Goal: Transaction & Acquisition: Book appointment/travel/reservation

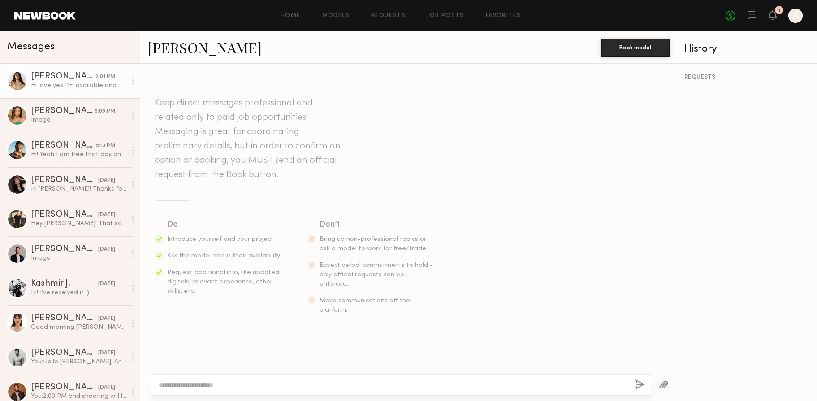
scroll to position [180, 0]
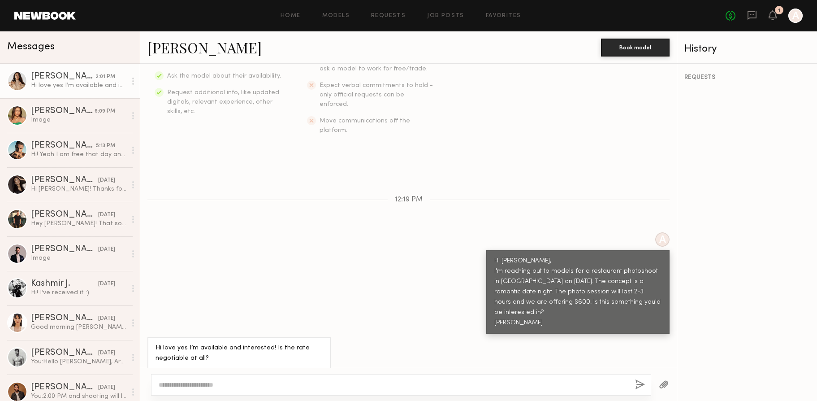
click at [288, 378] on div at bounding box center [401, 385] width 500 height 22
click at [181, 379] on div at bounding box center [401, 385] width 500 height 22
click at [194, 385] on textarea at bounding box center [393, 384] width 469 height 9
drag, startPoint x: 211, startPoint y: 386, endPoint x: 282, endPoint y: 390, distance: 71.4
click at [282, 390] on div "**********" at bounding box center [401, 385] width 500 height 22
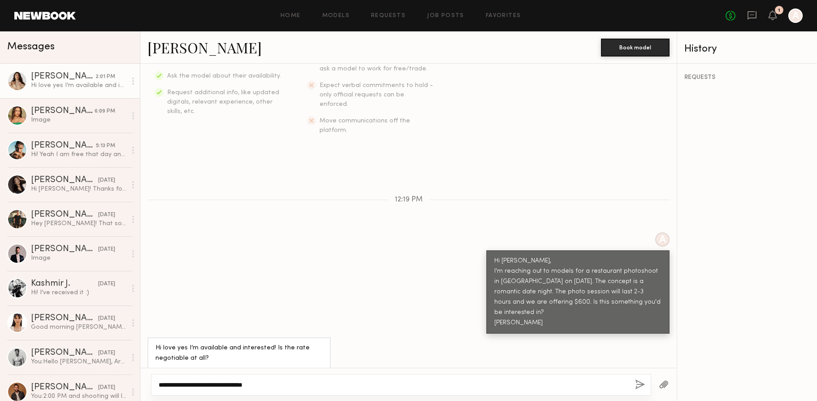
type textarea "**********"
click at [639, 379] on button "button" at bounding box center [640, 384] width 10 height 11
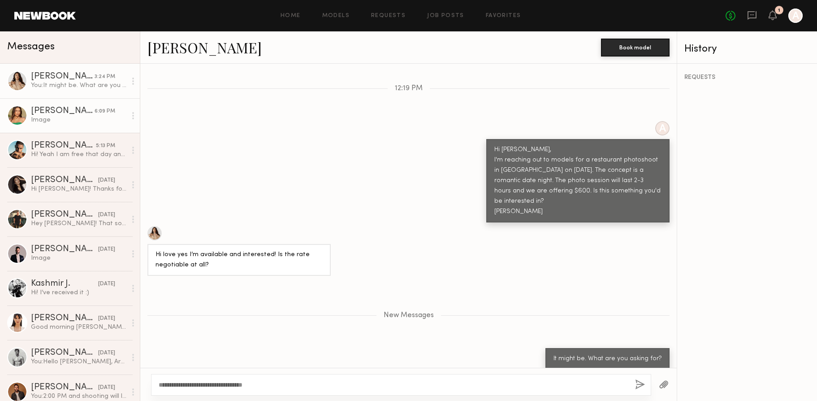
click at [59, 119] on div "Image" at bounding box center [78, 120] width 95 height 9
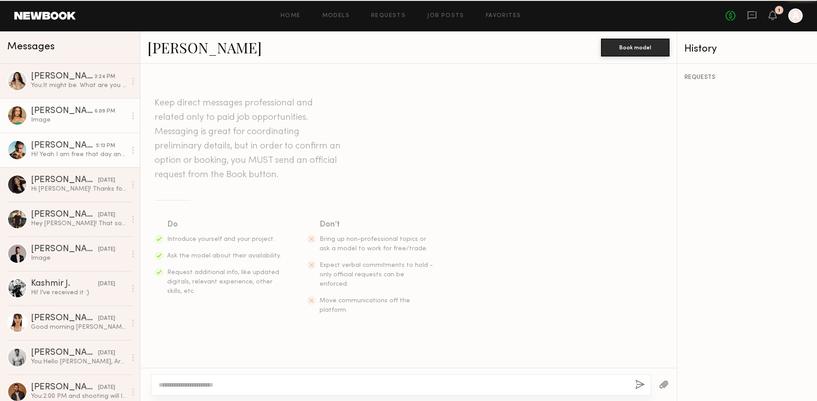
scroll to position [567, 0]
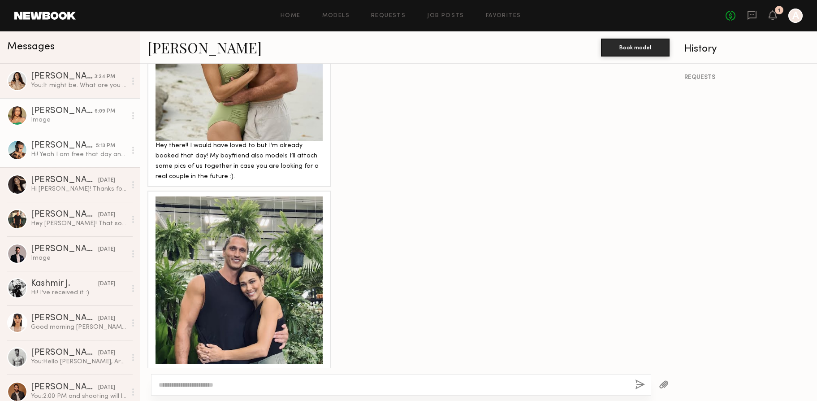
click at [49, 152] on div "Hi! Yeah I am free that day and would love to do it" at bounding box center [78, 154] width 95 height 9
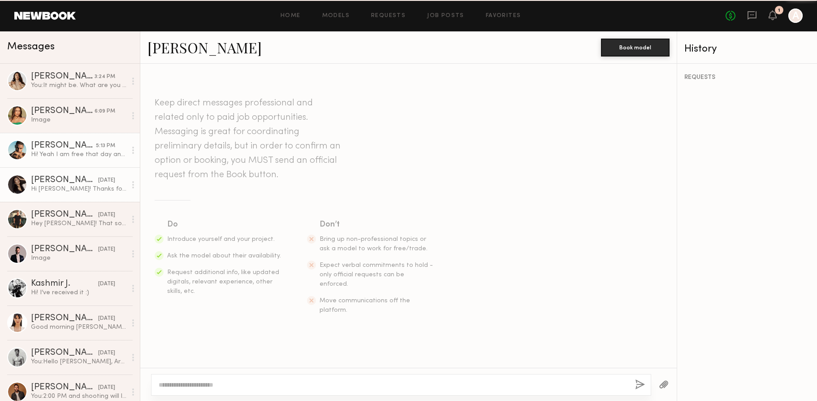
scroll to position [169, 0]
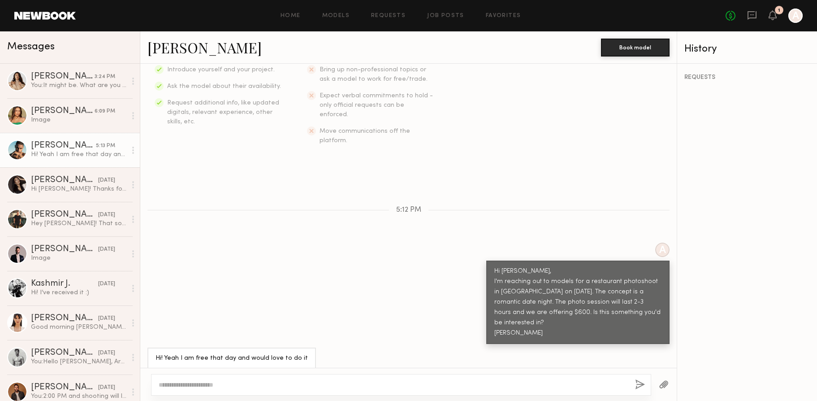
click at [59, 151] on div "Hi! Yeah I am free that day and would love to do it" at bounding box center [78, 154] width 95 height 9
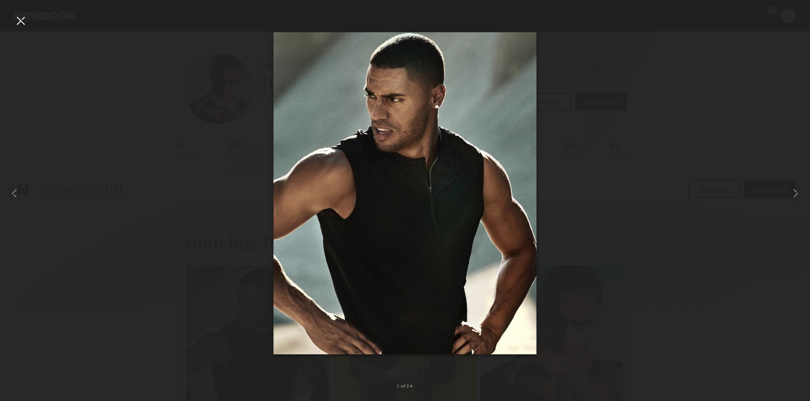
scroll to position [174, 0]
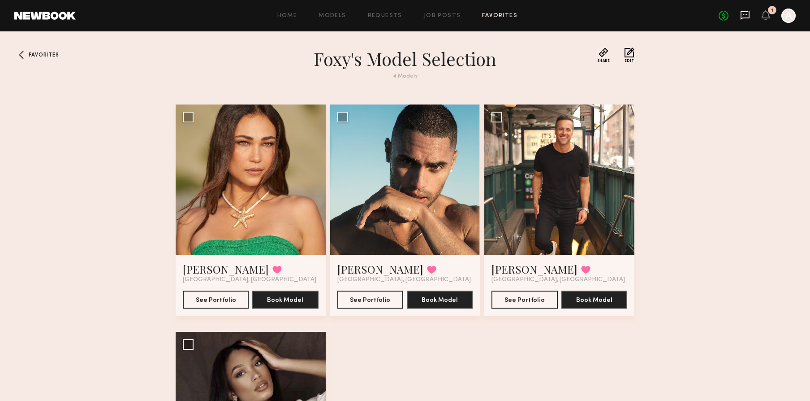
click at [750, 20] on icon at bounding box center [745, 15] width 10 height 10
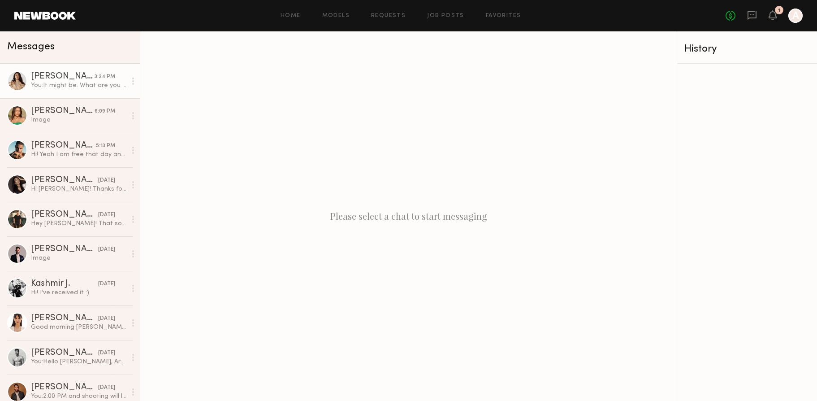
click at [50, 78] on div "Jenn L." at bounding box center [63, 76] width 64 height 9
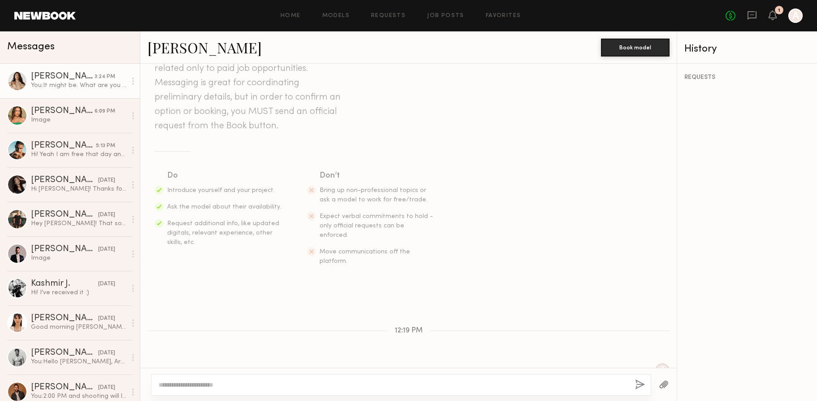
scroll to position [222, 0]
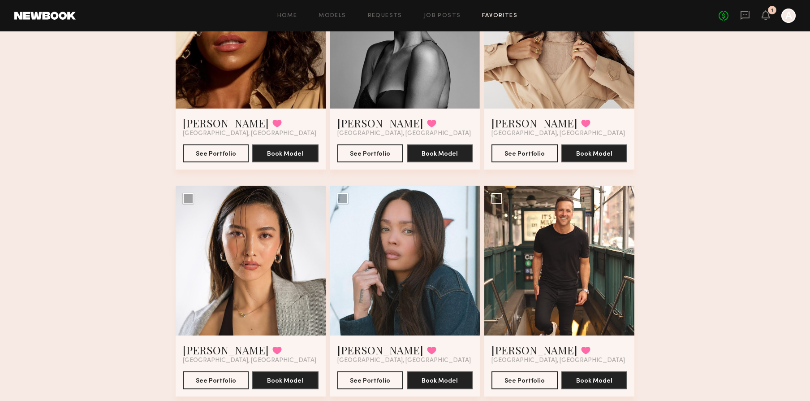
scroll to position [155, 0]
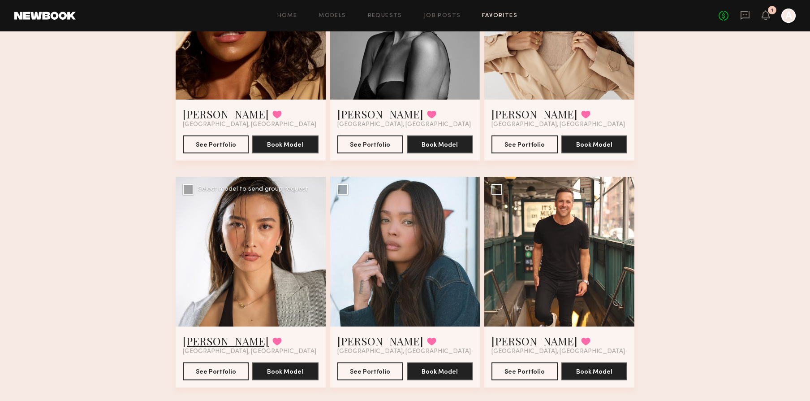
click at [207, 342] on link "Arisa N." at bounding box center [226, 340] width 86 height 14
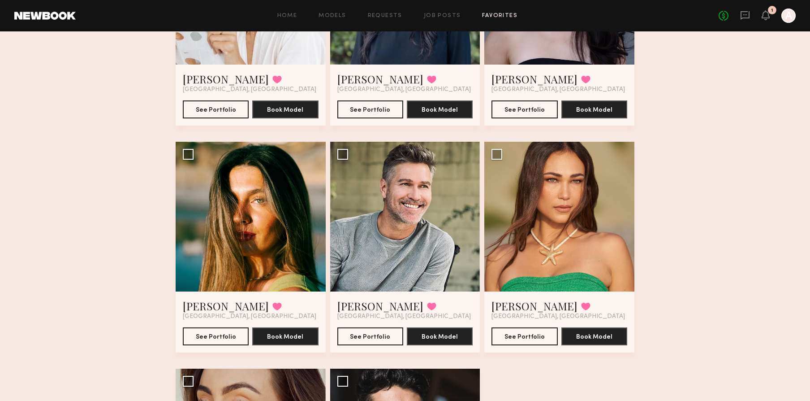
scroll to position [1367, 0]
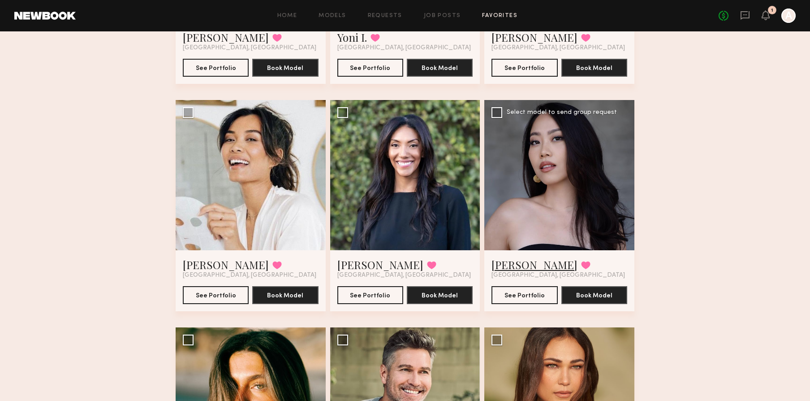
click at [525, 264] on link "Serena X." at bounding box center [535, 264] width 86 height 14
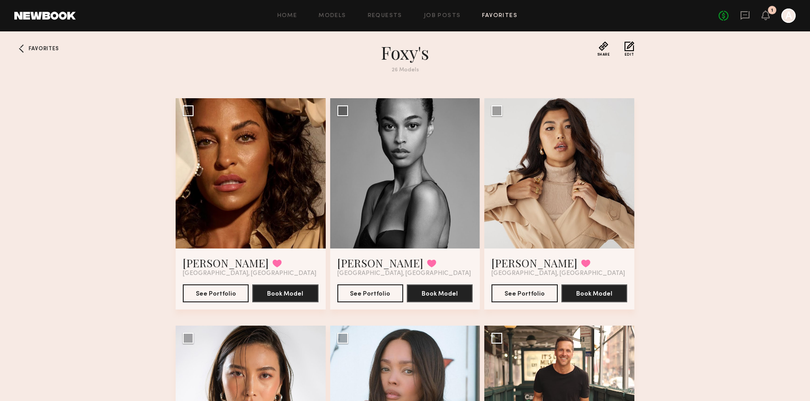
scroll to position [16, 0]
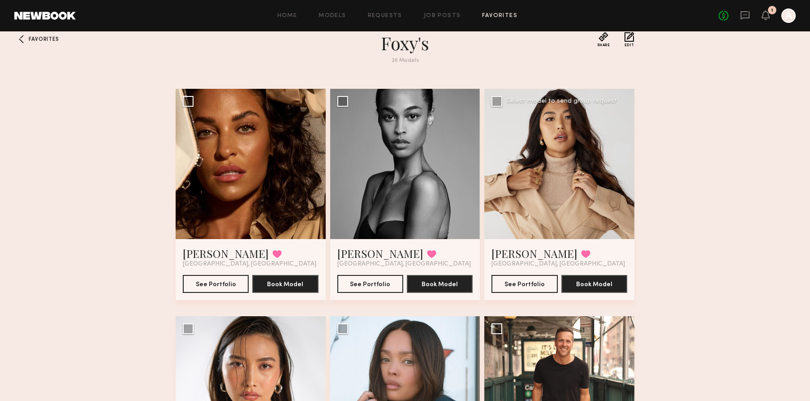
click at [614, 254] on div "Jenn L. Favorited Los Angeles, CA" at bounding box center [560, 257] width 136 height 22
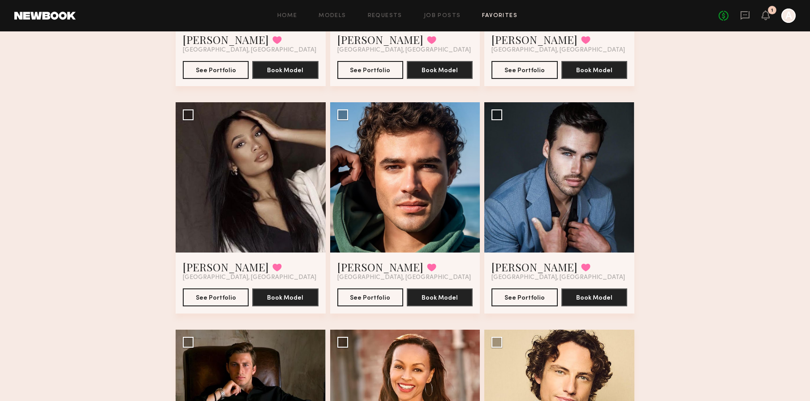
scroll to position [441, 0]
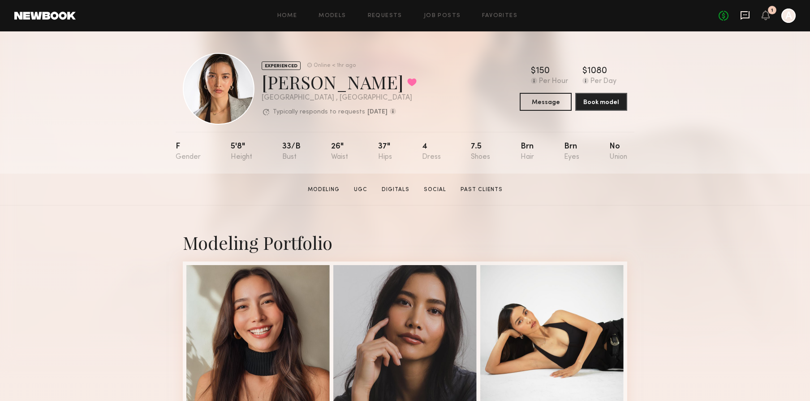
click at [744, 14] on icon at bounding box center [746, 14] width 4 height 1
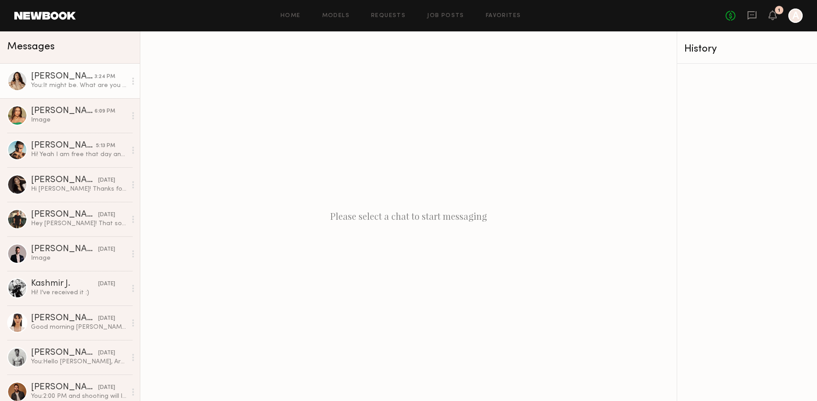
click at [94, 82] on div "You: It might be. What are you asking for?" at bounding box center [78, 85] width 95 height 9
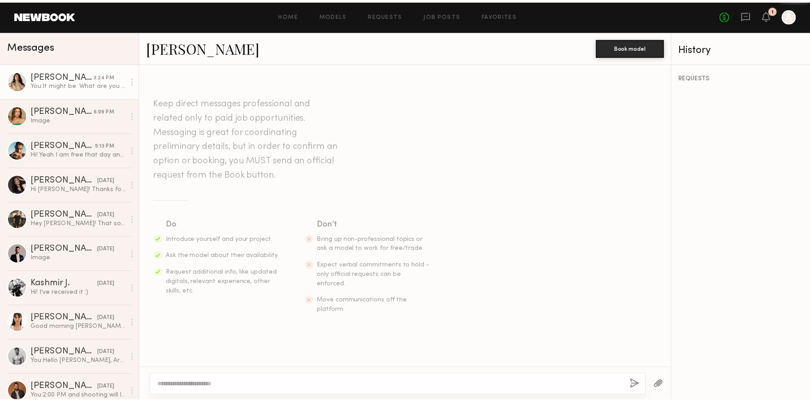
scroll to position [222, 0]
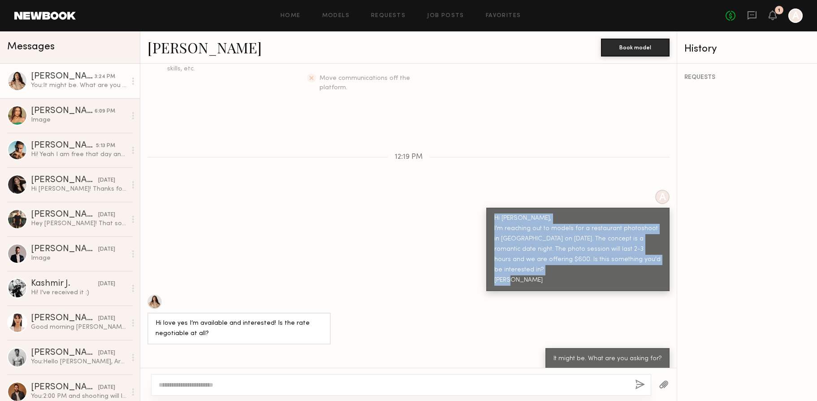
drag, startPoint x: 529, startPoint y: 273, endPoint x: 478, endPoint y: 201, distance: 88.8
click at [478, 201] on div "A Hi Jenn, I'm reaching out to models for a restaurant photoshoot in Rancho Mir…" at bounding box center [408, 240] width 537 height 101
copy div "Hi Jenn, I'm reaching out to models for a restaurant photoshoot in Rancho Mirag…"
click at [798, 18] on div at bounding box center [795, 16] width 14 height 14
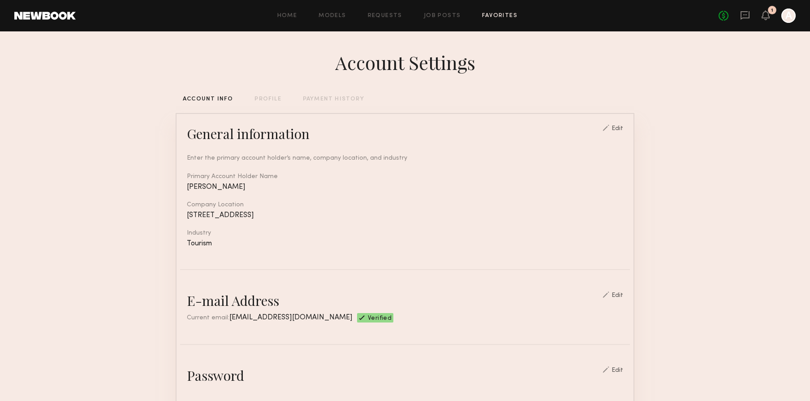
click at [483, 17] on link "Favorites" at bounding box center [499, 16] width 35 height 6
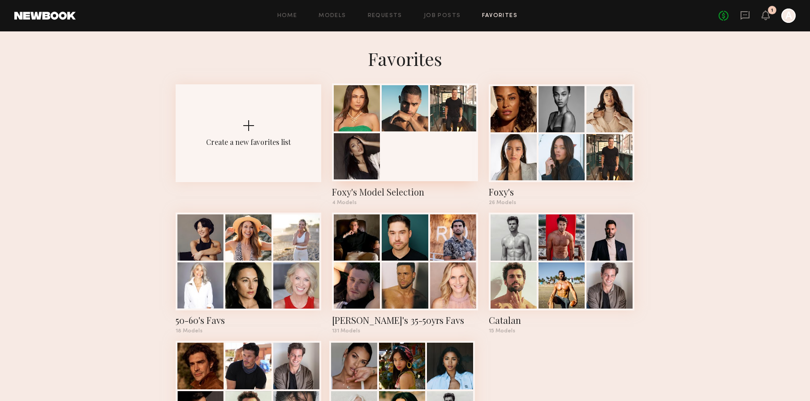
click at [364, 133] on div at bounding box center [357, 156] width 46 height 46
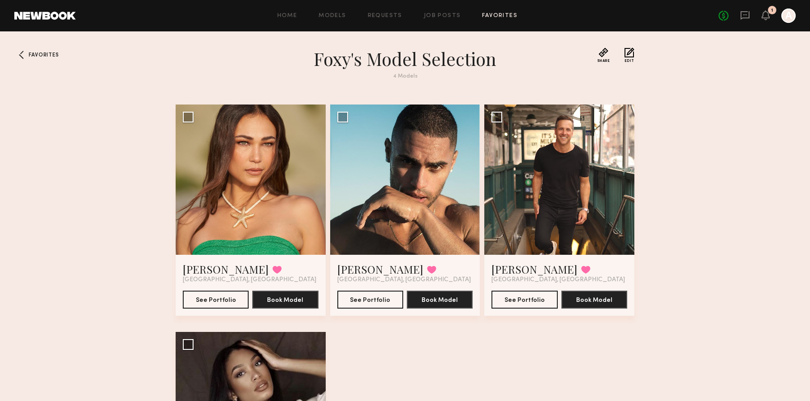
click at [781, 20] on div "No fees up to $5,000 1 A" at bounding box center [757, 16] width 77 height 14
click at [786, 21] on div at bounding box center [789, 16] width 14 height 14
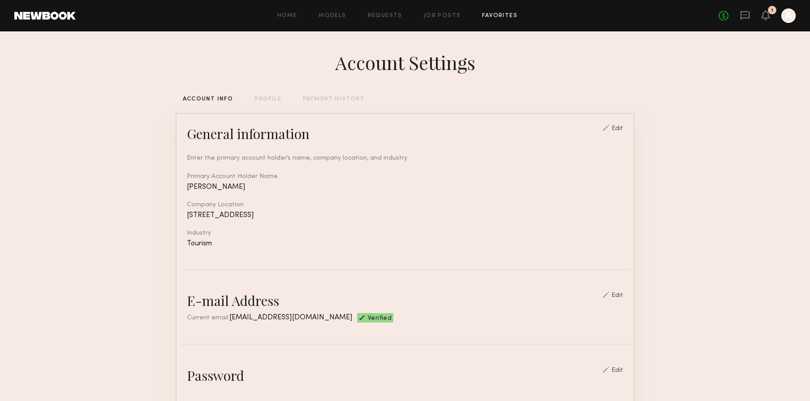
click at [491, 17] on link "Favorites" at bounding box center [499, 16] width 35 height 6
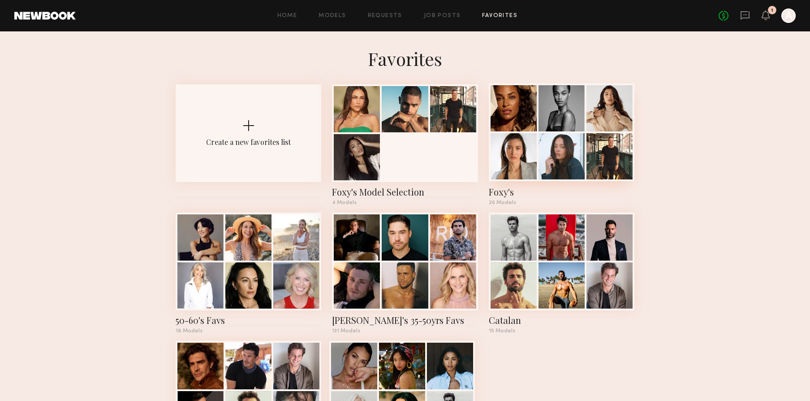
click at [537, 139] on div at bounding box center [514, 156] width 46 height 46
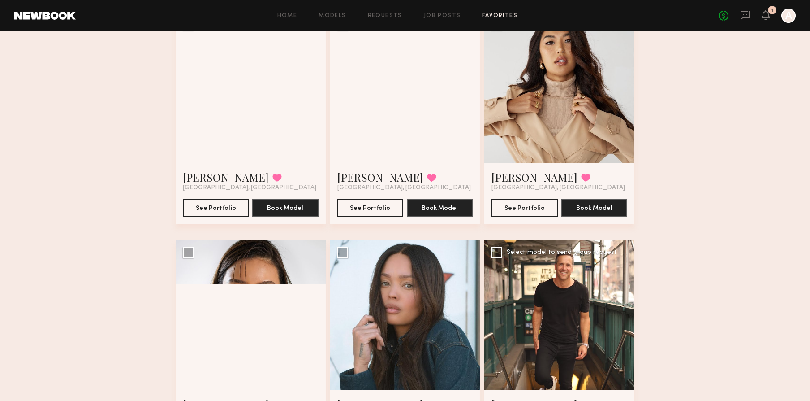
scroll to position [181, 0]
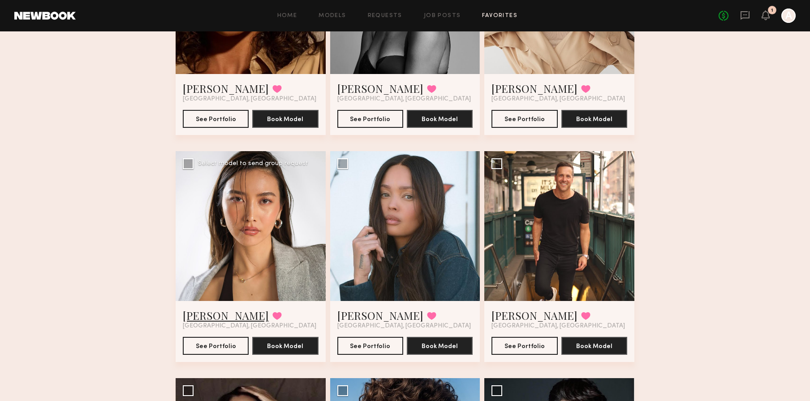
click at [203, 316] on link "Arisa N." at bounding box center [226, 315] width 86 height 14
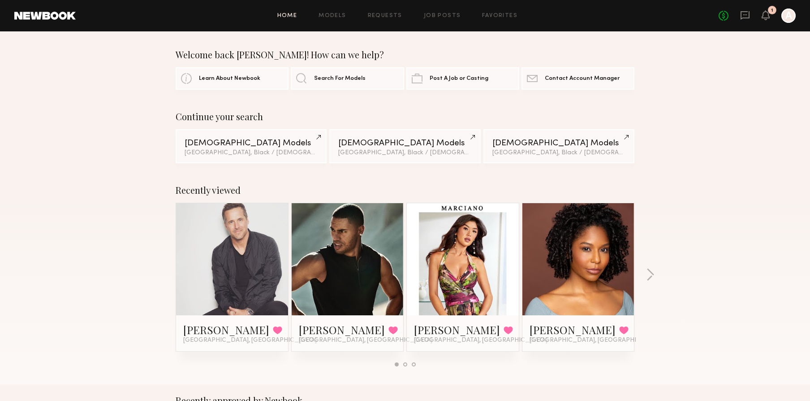
scroll to position [332, 0]
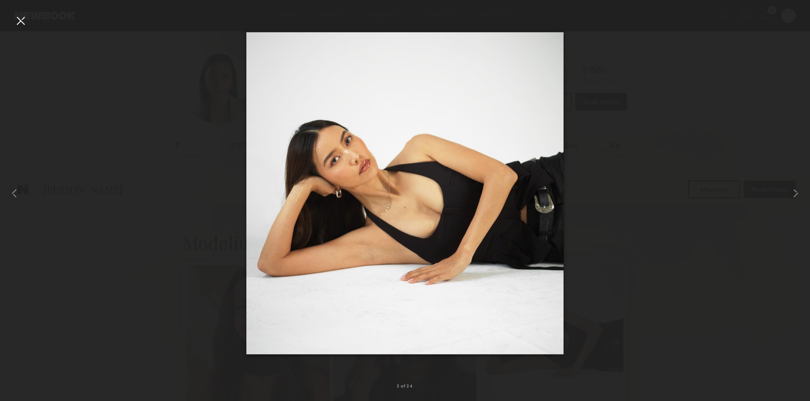
scroll to position [189, 0]
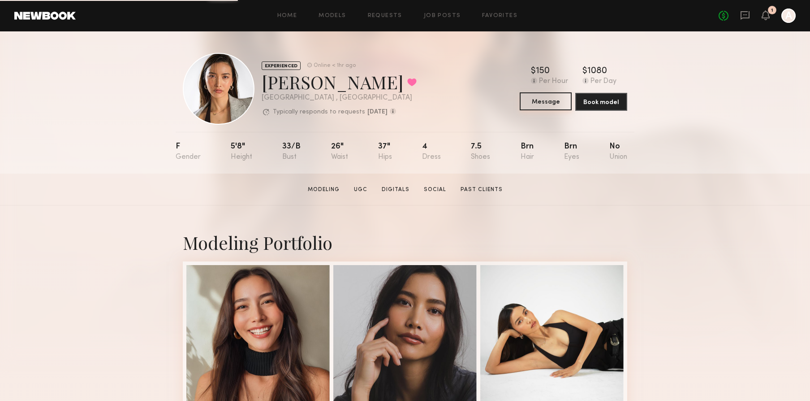
click at [539, 103] on button "Message" at bounding box center [546, 101] width 52 height 18
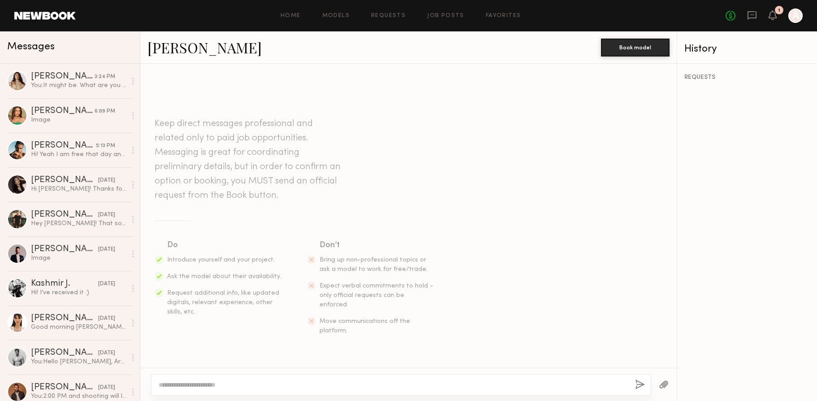
click at [234, 381] on textarea at bounding box center [393, 384] width 469 height 9
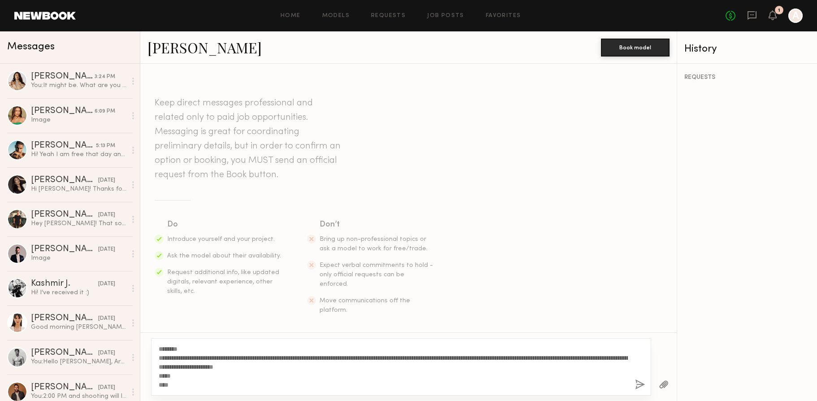
click at [177, 347] on textarea "**********" at bounding box center [393, 366] width 469 height 45
type textarea "**********"
click at [637, 385] on button "button" at bounding box center [640, 384] width 10 height 11
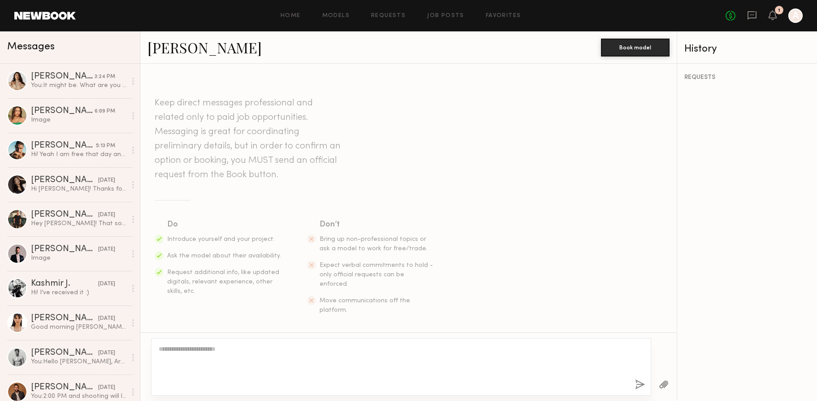
scroll to position [144, 0]
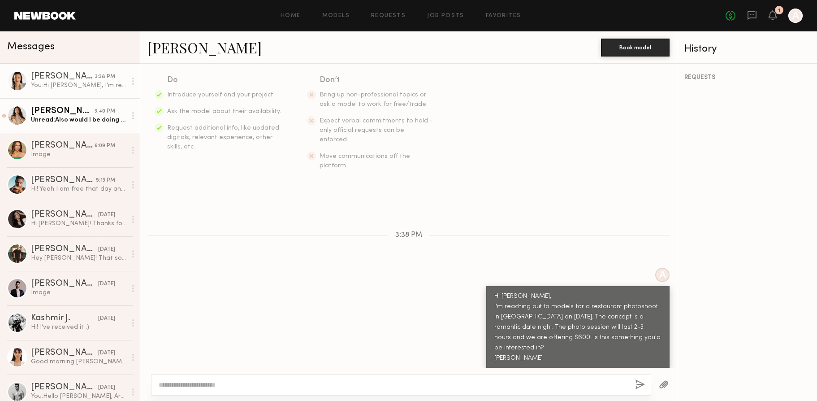
click at [55, 110] on div "Jenn L." at bounding box center [63, 111] width 64 height 9
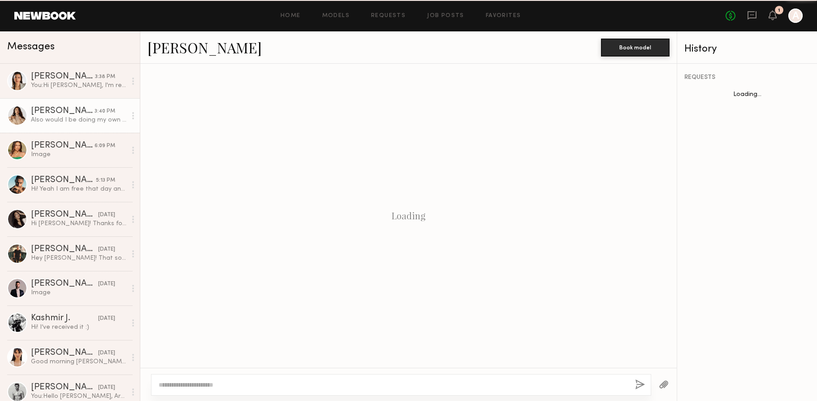
scroll to position [329, 0]
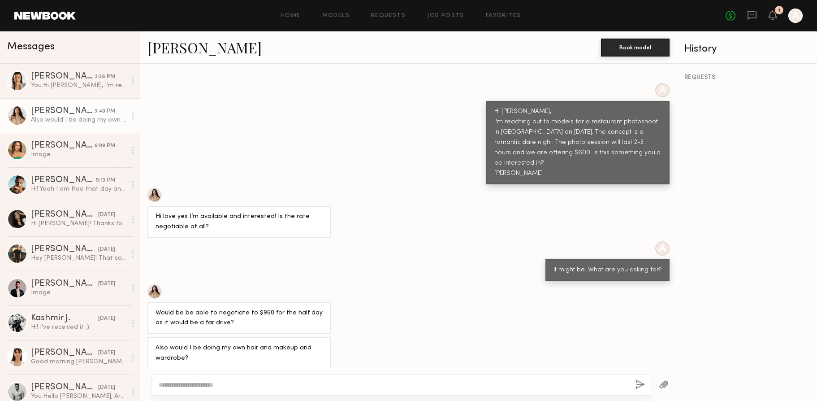
click at [228, 389] on div at bounding box center [401, 385] width 500 height 22
click at [227, 386] on textarea at bounding box center [393, 384] width 469 height 9
click at [160, 385] on textarea "**********" at bounding box center [393, 384] width 469 height 9
click at [353, 384] on textarea "**********" at bounding box center [393, 384] width 469 height 9
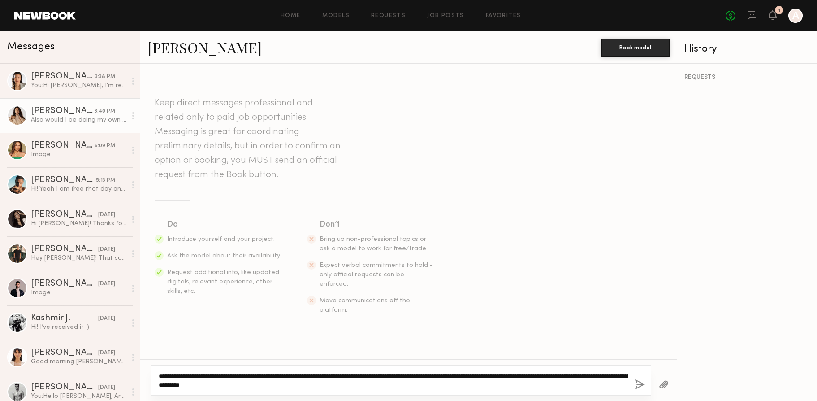
scroll to position [338, 0]
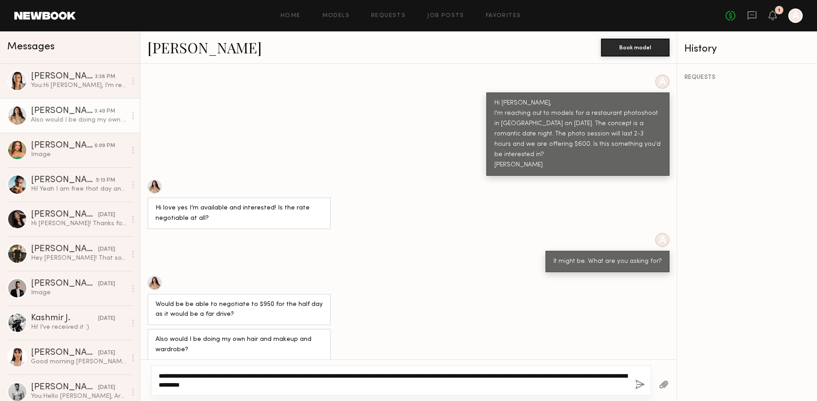
click at [432, 376] on textarea "**********" at bounding box center [393, 380] width 469 height 18
click at [342, 385] on textarea "**********" at bounding box center [393, 380] width 469 height 18
click at [177, 372] on textarea "**********" at bounding box center [393, 380] width 469 height 18
click at [387, 384] on textarea "**********" at bounding box center [393, 380] width 469 height 18
click at [349, 385] on textarea "**********" at bounding box center [393, 380] width 469 height 18
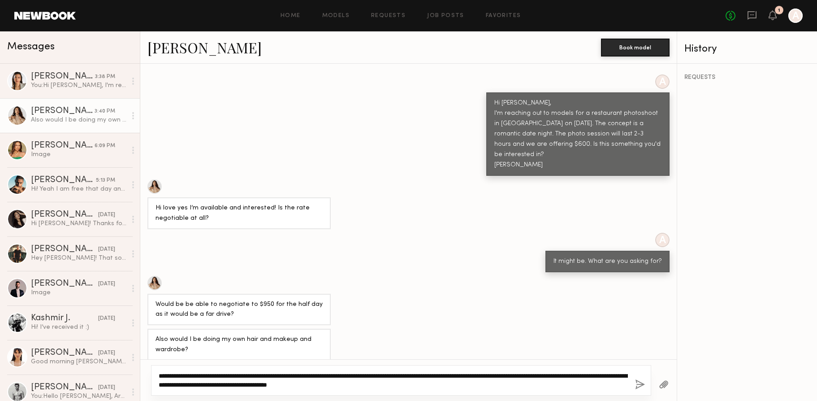
type textarea "**********"
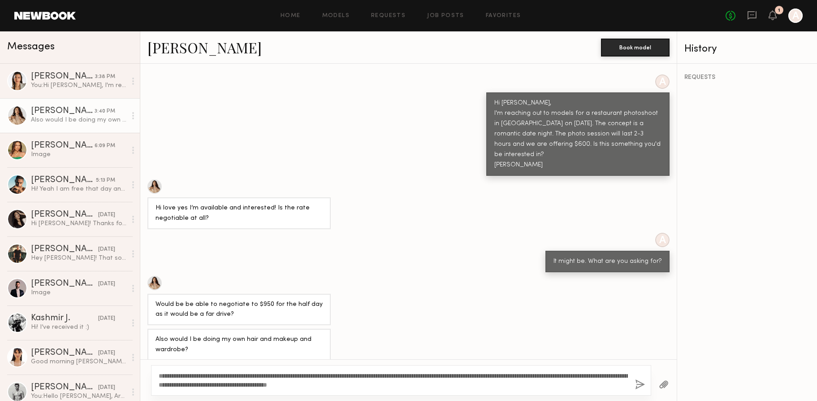
click at [641, 384] on button "button" at bounding box center [640, 384] width 10 height 11
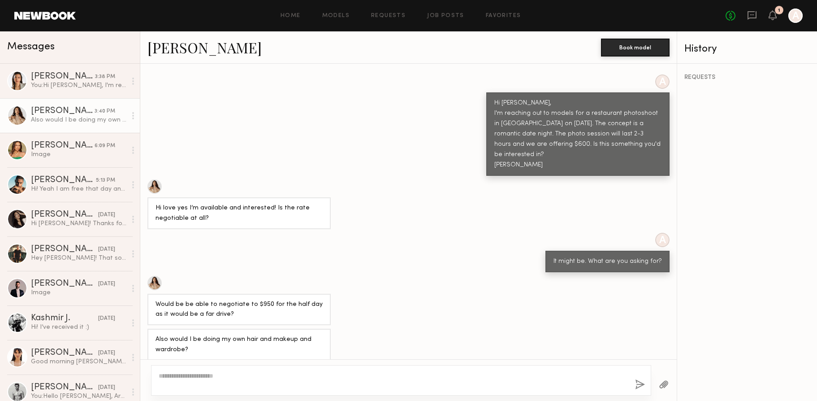
scroll to position [464, 0]
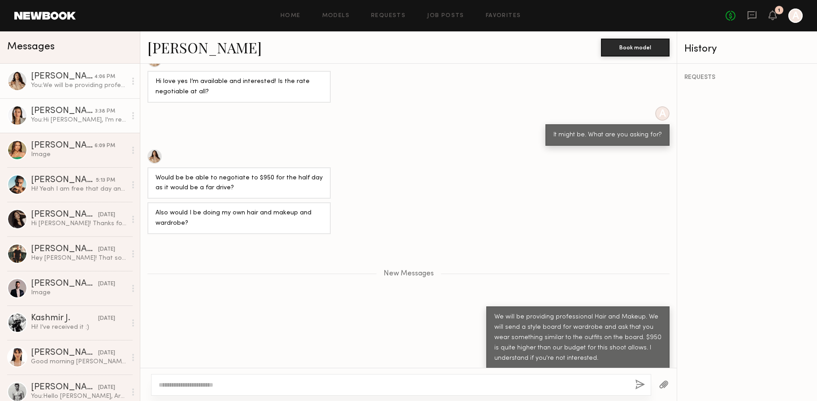
click at [46, 116] on div "You: Hi Arisa, I'm reaching out to models for a restaurant photoshoot in Rancho…" at bounding box center [78, 120] width 95 height 9
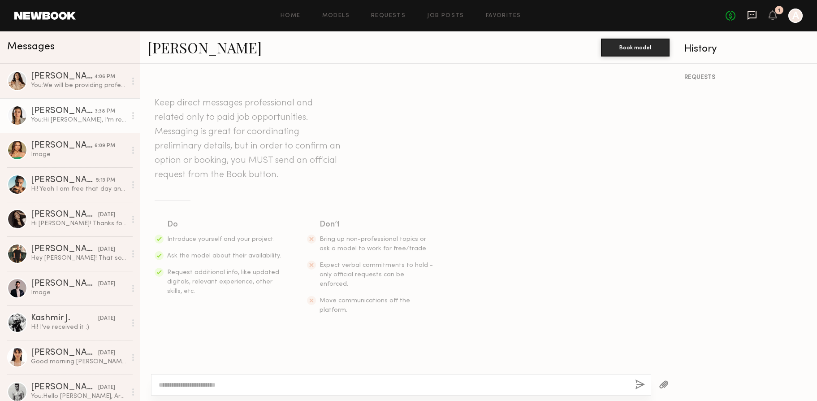
click at [750, 19] on icon at bounding box center [752, 15] width 10 height 10
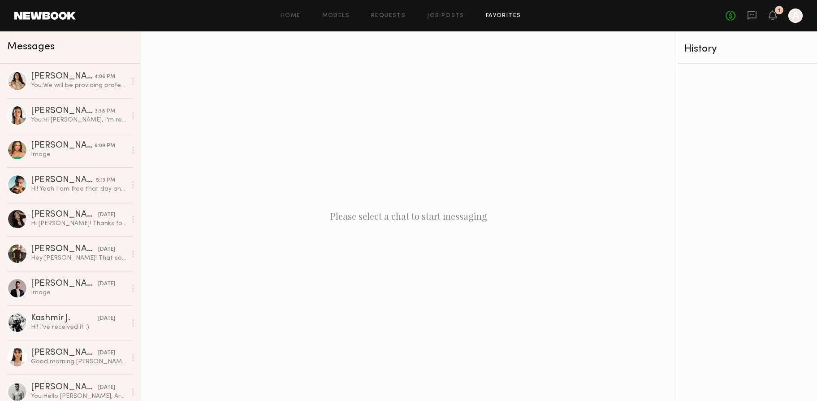
click at [510, 17] on link "Favorites" at bounding box center [503, 16] width 35 height 6
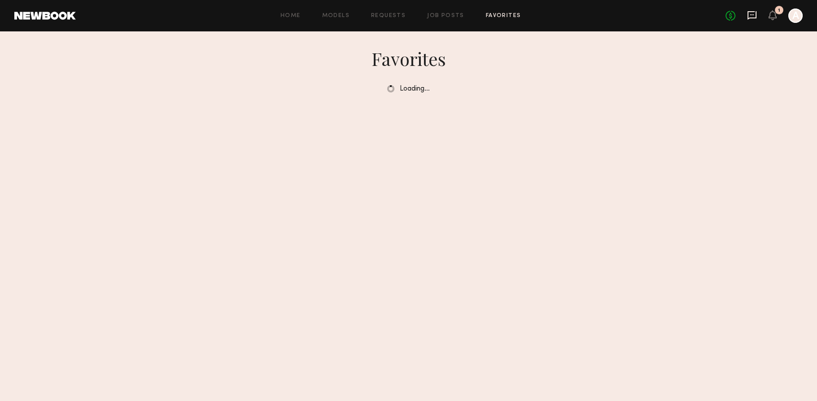
click at [747, 14] on icon at bounding box center [752, 15] width 10 height 10
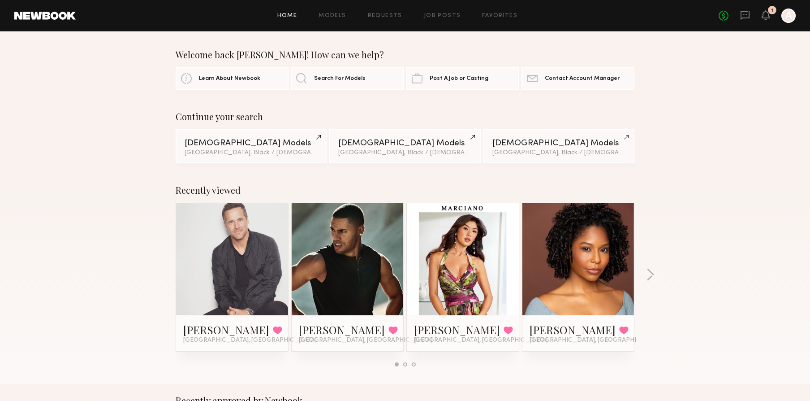
scroll to position [332, 0]
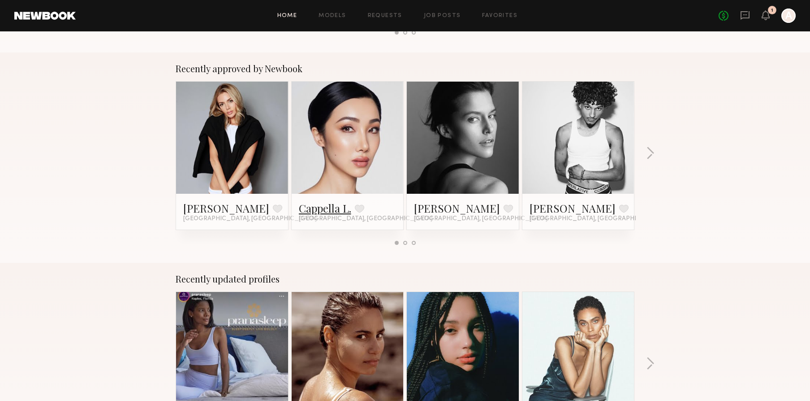
click at [328, 210] on link "Cappella L." at bounding box center [325, 208] width 52 height 14
click at [649, 152] on button "button" at bounding box center [650, 154] width 9 height 15
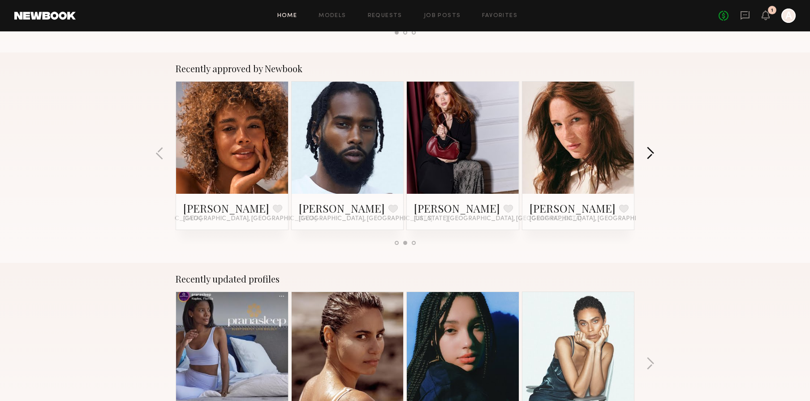
click at [652, 152] on button "button" at bounding box center [650, 154] width 9 height 15
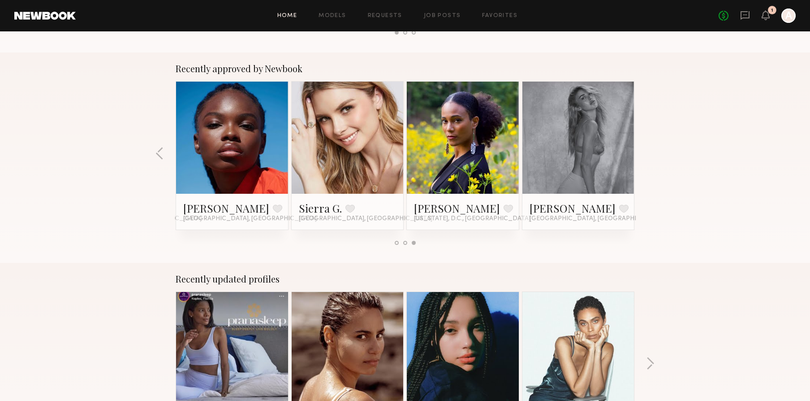
click at [652, 152] on div "Recently approved by Newbook Jessica E. Favorite Miami, FL Cappella L. Favorite…" at bounding box center [405, 157] width 810 height 210
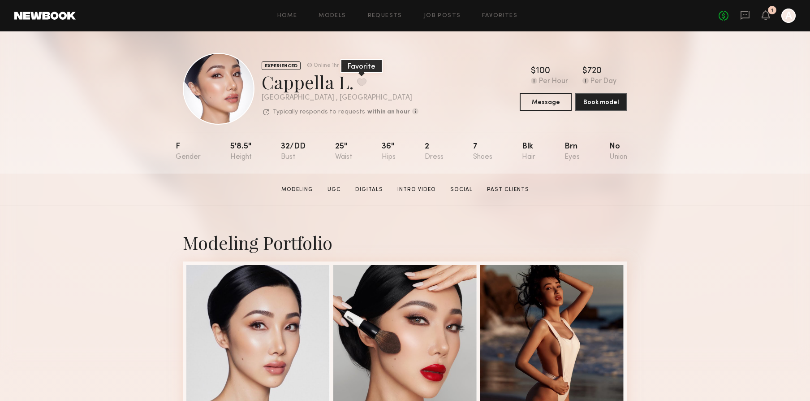
click at [364, 82] on button at bounding box center [361, 82] width 9 height 8
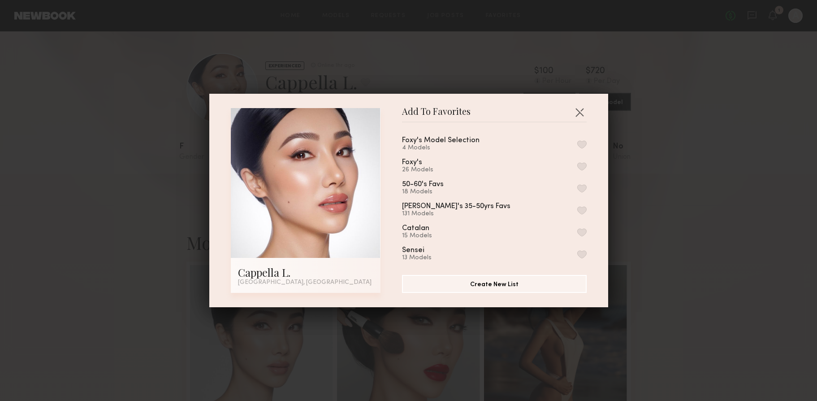
click at [577, 166] on button "button" at bounding box center [581, 166] width 9 height 8
click at [693, 140] on div "Add To Favorites Cappella L. Los Angeles, CA Add To Favorites Foxy's Model Sele…" at bounding box center [408, 200] width 817 height 401
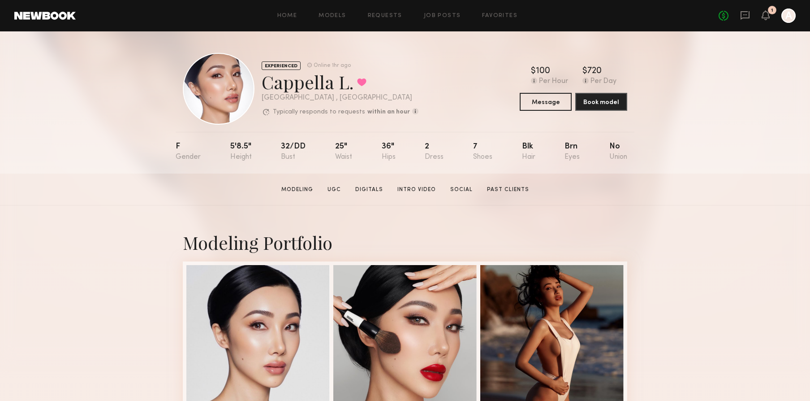
click at [281, 21] on div "Home Models Requests Job Posts Favorites Sign Out No fees up to $5,000 1 A" at bounding box center [436, 16] width 720 height 14
click at [296, 19] on div "Home Models Requests Job Posts Favorites Sign Out No fees up to $5,000 1 A" at bounding box center [436, 16] width 720 height 14
click at [291, 19] on div "Home Models Requests Job Posts Favorites Sign Out No fees up to $5,000 1 A" at bounding box center [436, 16] width 720 height 14
click at [290, 15] on link "Home" at bounding box center [287, 16] width 20 height 6
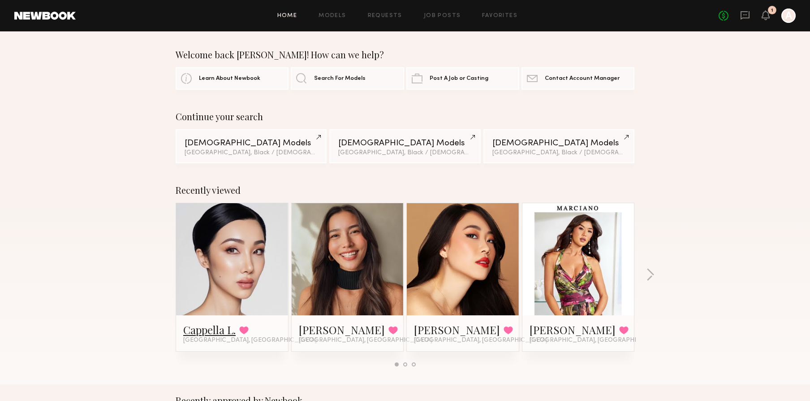
click at [220, 329] on link "Cappella L." at bounding box center [209, 329] width 52 height 14
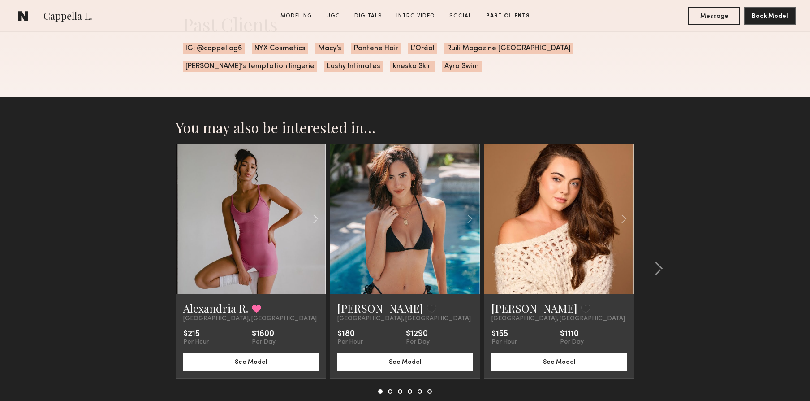
scroll to position [3128, 0]
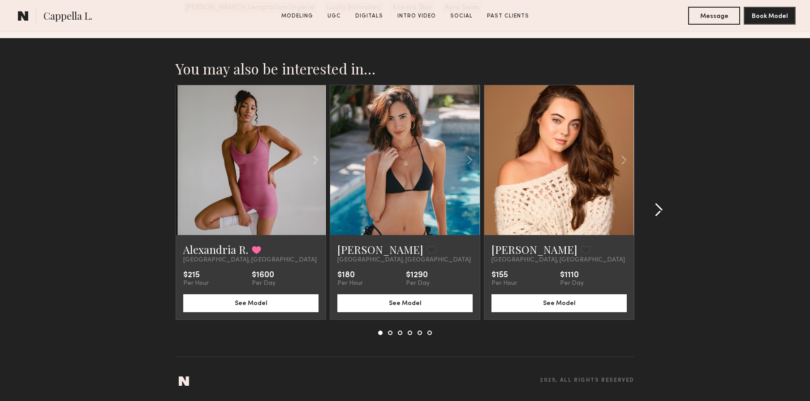
click at [660, 214] on common-icon at bounding box center [658, 210] width 9 height 14
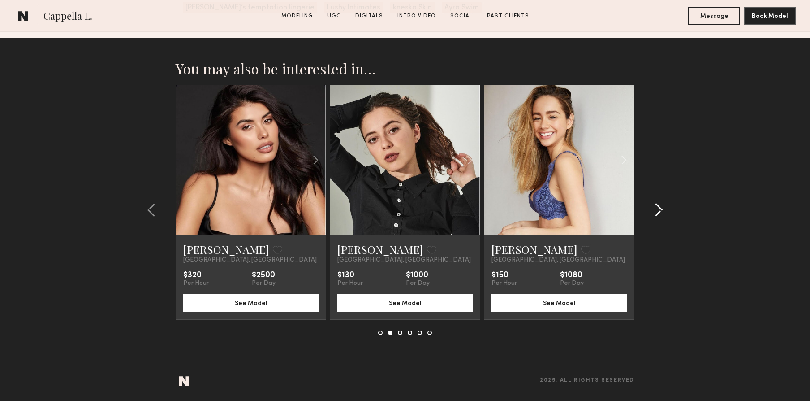
click at [662, 213] on common-icon at bounding box center [658, 210] width 9 height 14
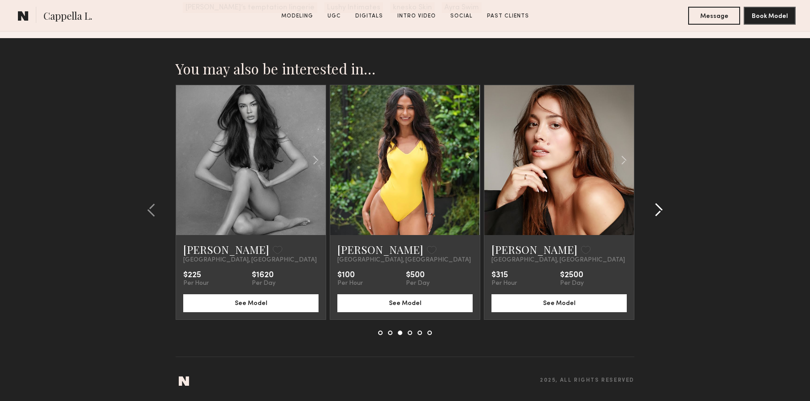
click at [662, 213] on common-icon at bounding box center [658, 210] width 9 height 14
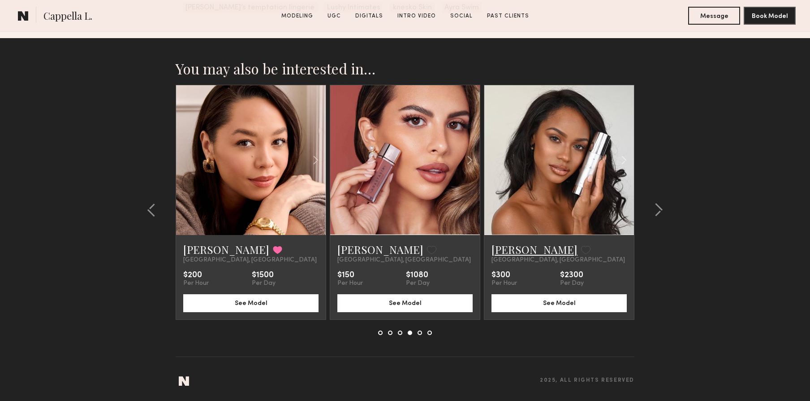
click at [502, 250] on link "[PERSON_NAME]" at bounding box center [535, 249] width 86 height 14
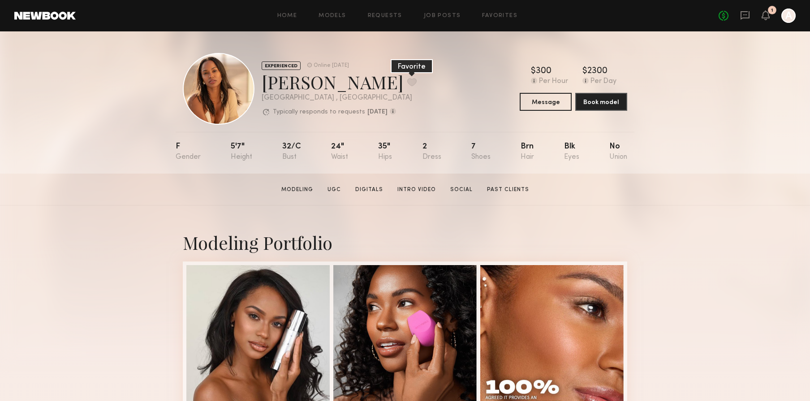
click at [407, 81] on button at bounding box center [411, 82] width 9 height 8
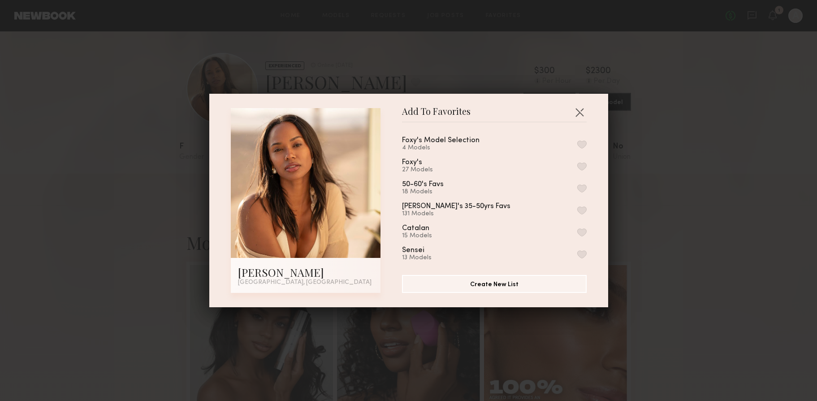
click at [577, 167] on button "button" at bounding box center [581, 166] width 9 height 8
click at [690, 207] on div "Add To Favorites Alie D. Los Angeles, CA Add To Favorites Foxy's Model Selectio…" at bounding box center [408, 200] width 817 height 401
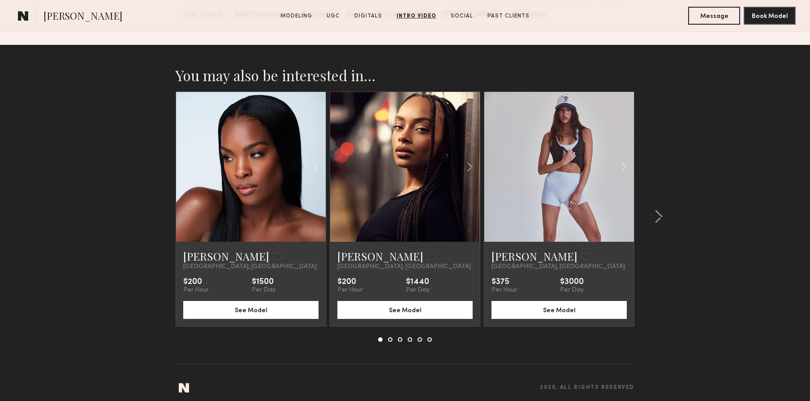
scroll to position [2246, 0]
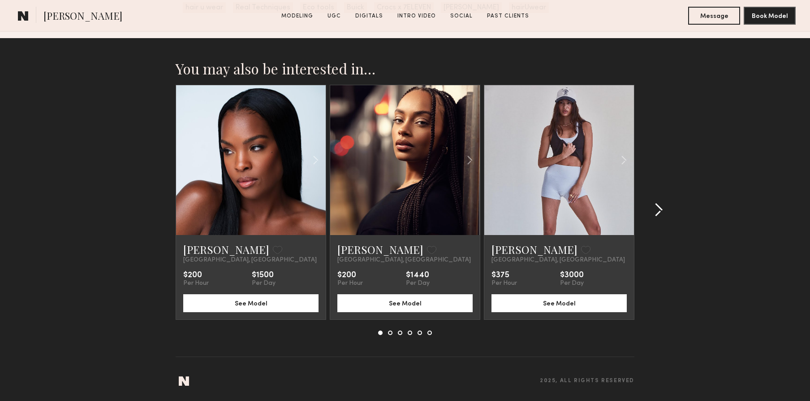
click at [655, 209] on common-icon at bounding box center [658, 210] width 9 height 14
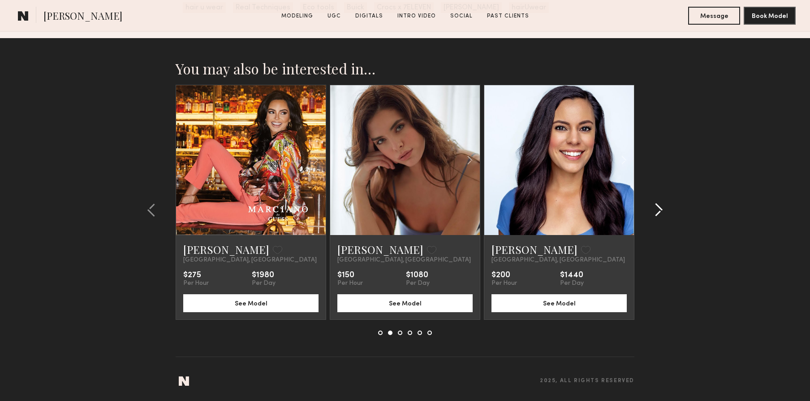
click at [658, 212] on common-icon at bounding box center [658, 210] width 9 height 14
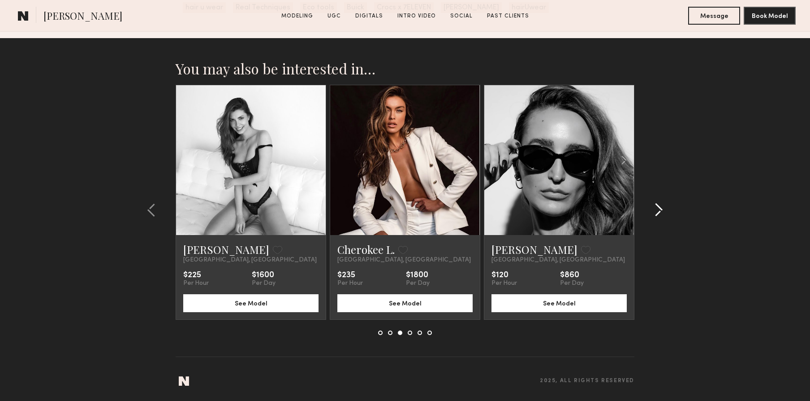
click at [658, 212] on common-icon at bounding box center [658, 210] width 9 height 14
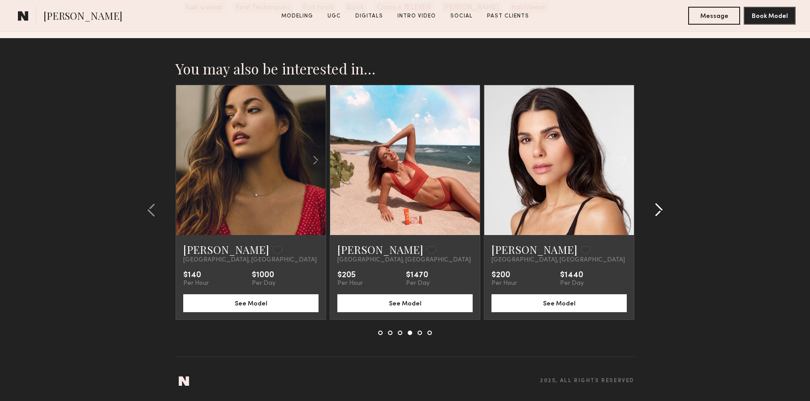
click at [658, 212] on common-icon at bounding box center [658, 210] width 9 height 14
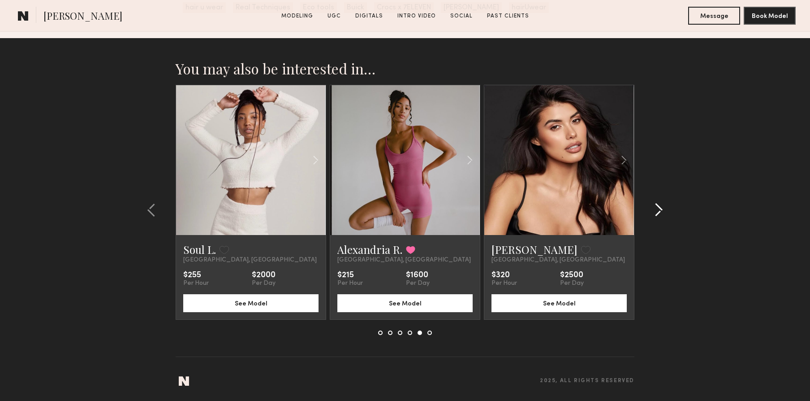
click at [658, 212] on common-icon at bounding box center [658, 210] width 9 height 14
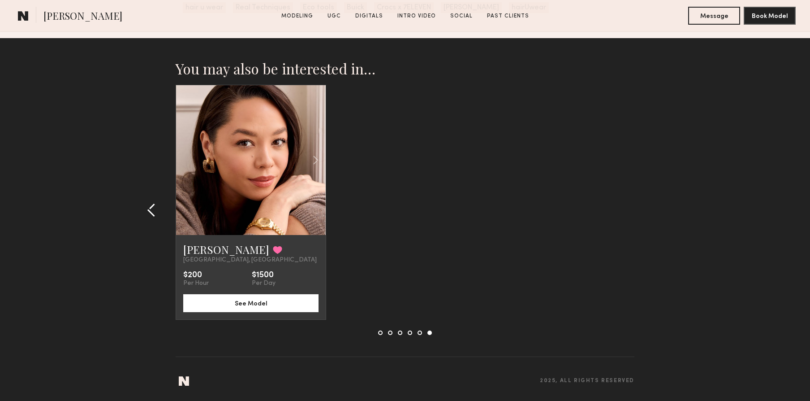
click at [152, 205] on common-icon at bounding box center [151, 210] width 9 height 14
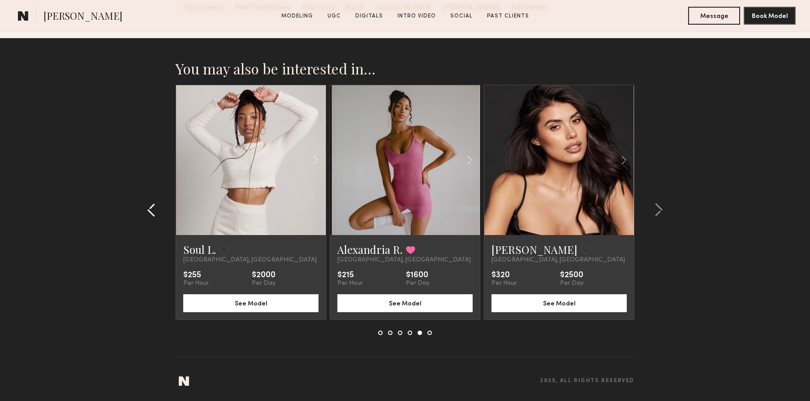
click at [152, 205] on common-icon at bounding box center [151, 210] width 9 height 14
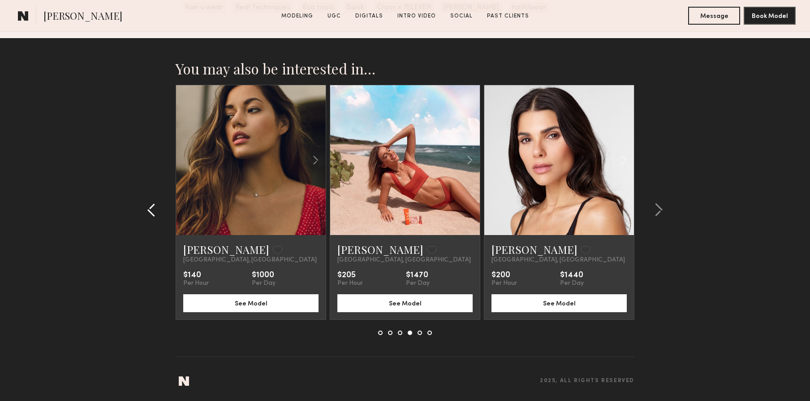
click at [152, 205] on common-icon at bounding box center [151, 210] width 9 height 14
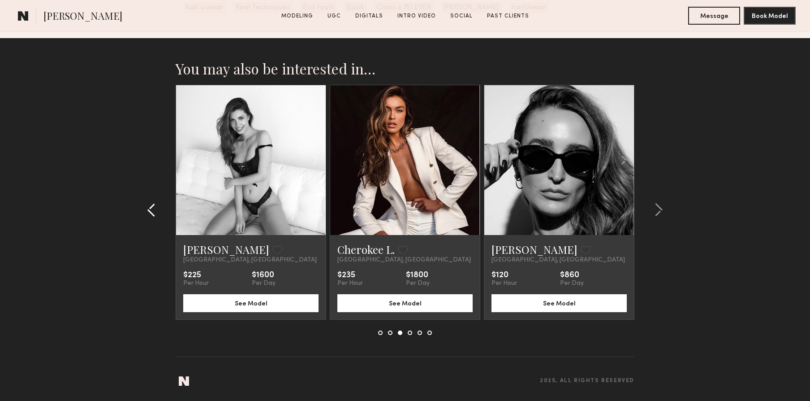
click at [152, 205] on common-icon at bounding box center [151, 210] width 9 height 14
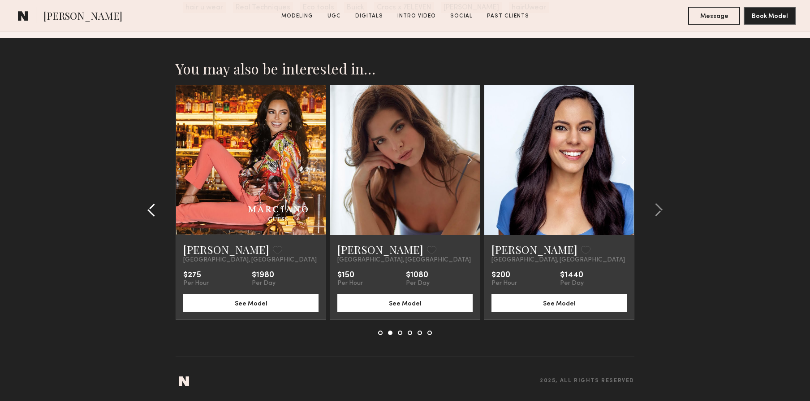
click at [152, 205] on common-icon at bounding box center [151, 210] width 9 height 14
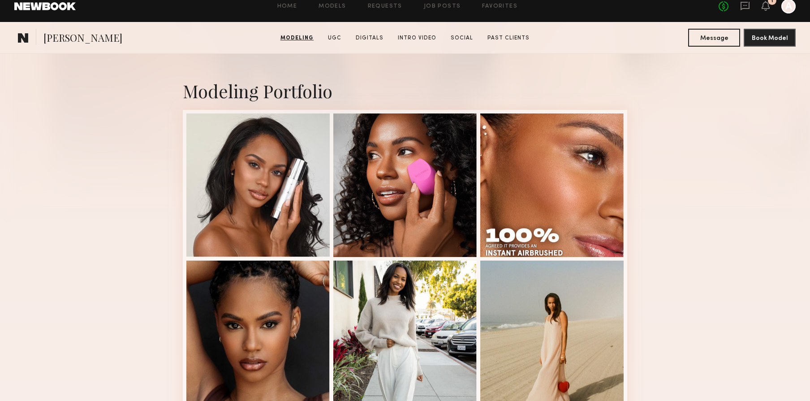
scroll to position [0, 0]
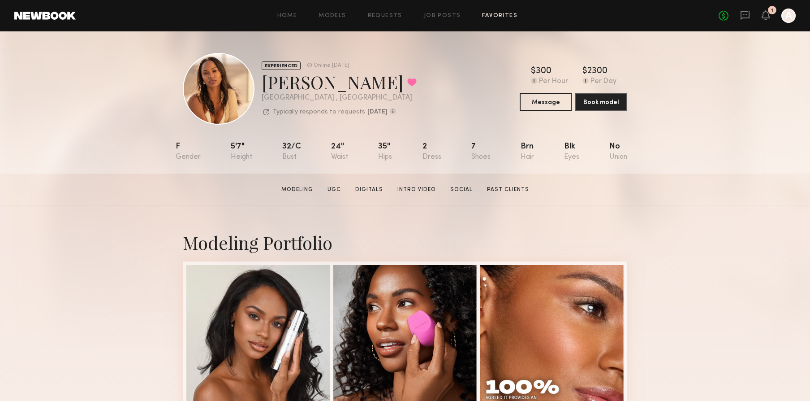
click at [485, 14] on link "Favorites" at bounding box center [499, 16] width 35 height 6
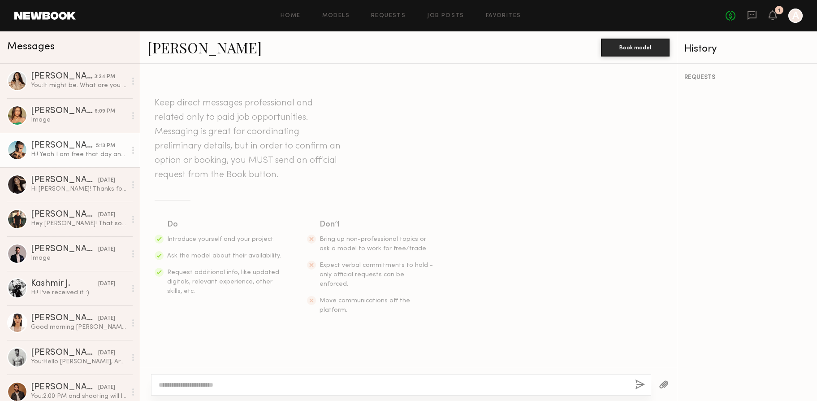
scroll to position [169, 0]
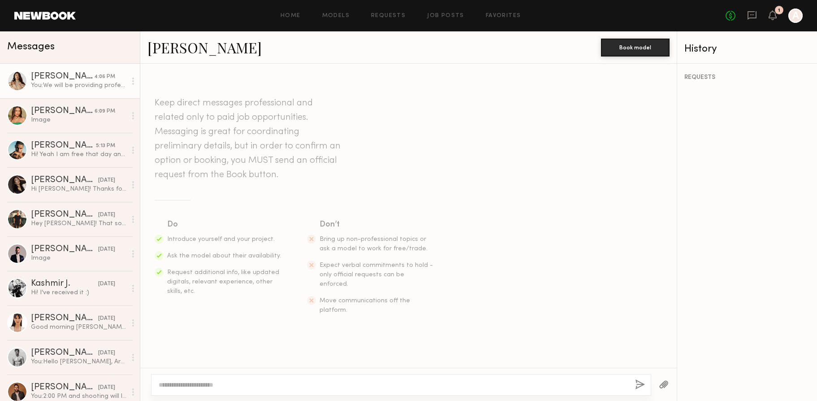
scroll to position [464, 0]
